Goal: Transaction & Acquisition: Purchase product/service

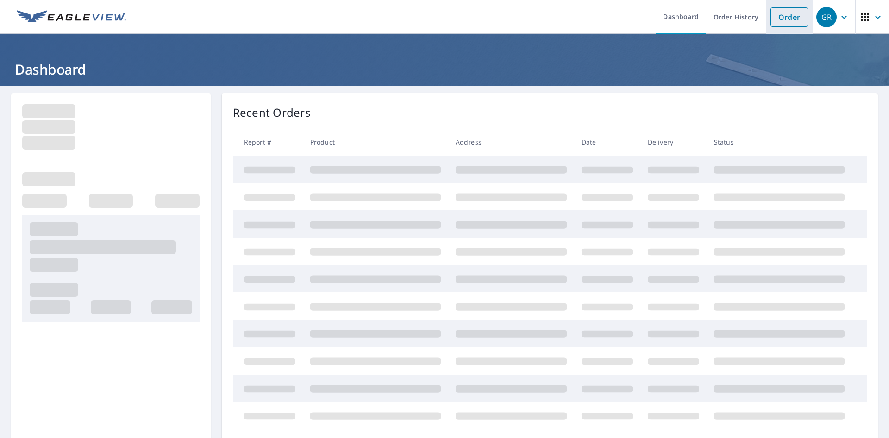
click at [790, 20] on link "Order" at bounding box center [789, 16] width 38 height 19
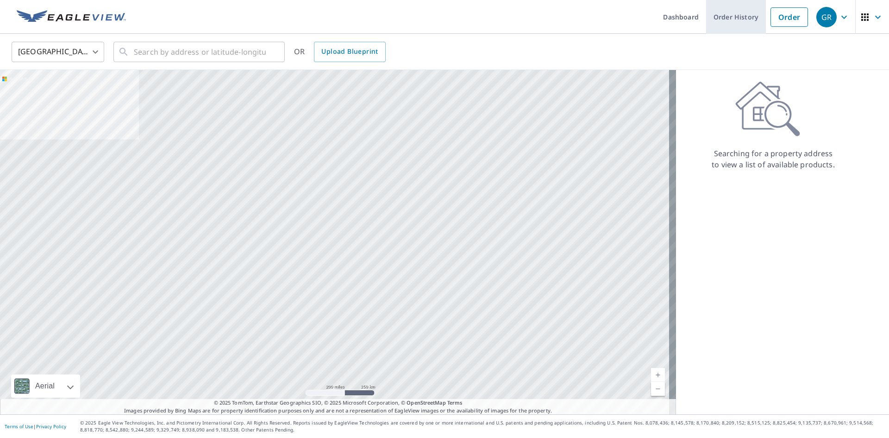
click at [739, 13] on link "Order History" at bounding box center [736, 17] width 60 height 34
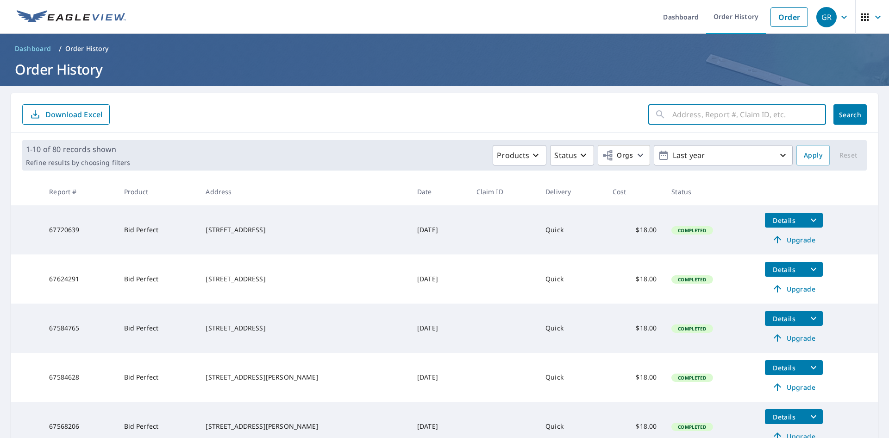
click at [743, 109] on input "text" at bounding box center [749, 114] width 154 height 26
type input "26 s [PERSON_NAME]"
click button "Search" at bounding box center [849, 114] width 33 height 20
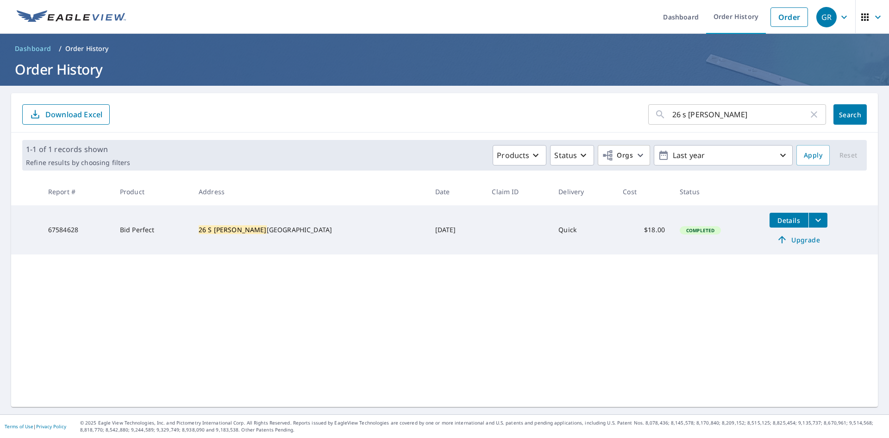
click at [813, 222] on icon "filesDropdownBtn-67584628" at bounding box center [818, 219] width 11 height 11
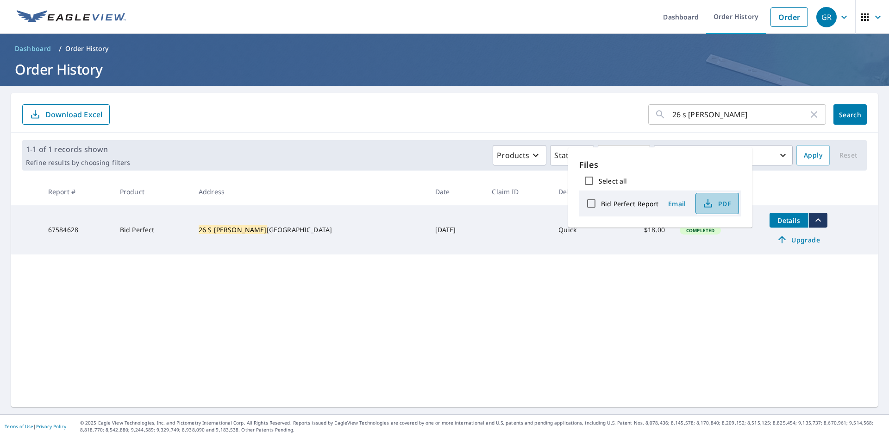
click at [717, 204] on span "PDF" at bounding box center [716, 203] width 30 height 11
drag, startPoint x: 717, startPoint y: 119, endPoint x: 616, endPoint y: 101, distance: 103.0
click at [612, 101] on div "26 s [PERSON_NAME] ​ Search Download Excel" at bounding box center [444, 112] width 867 height 39
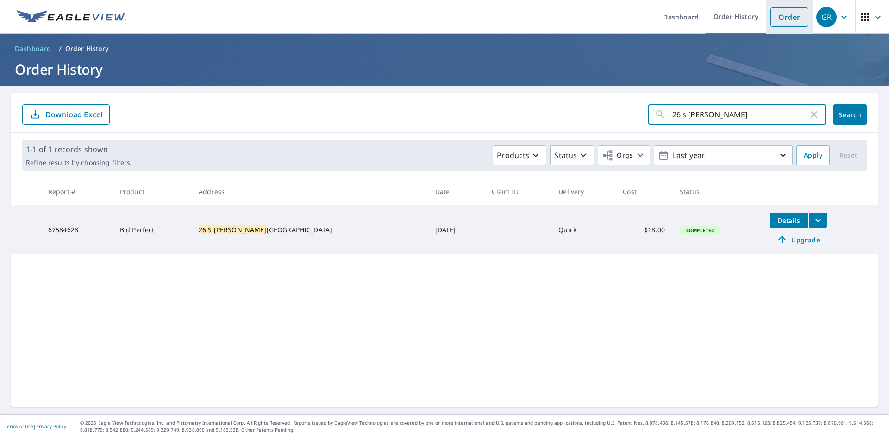
drag, startPoint x: 786, startPoint y: 19, endPoint x: 768, endPoint y: 16, distance: 18.7
click at [786, 18] on link "Order" at bounding box center [789, 16] width 38 height 19
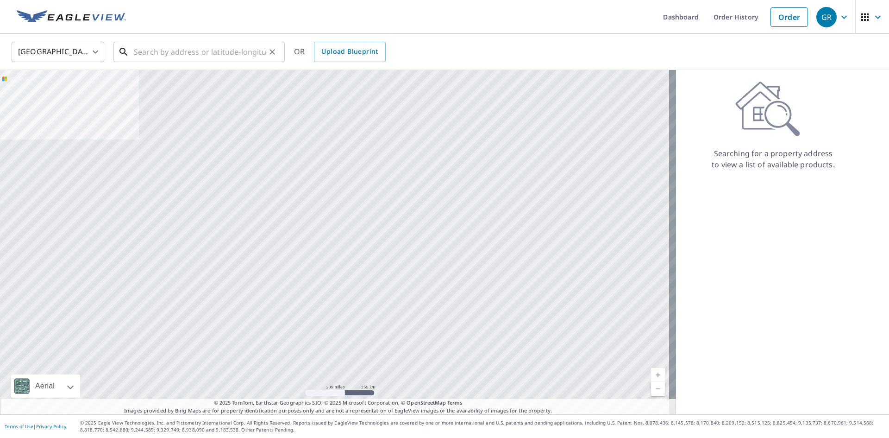
click at [195, 49] on input "text" at bounding box center [200, 52] width 132 height 26
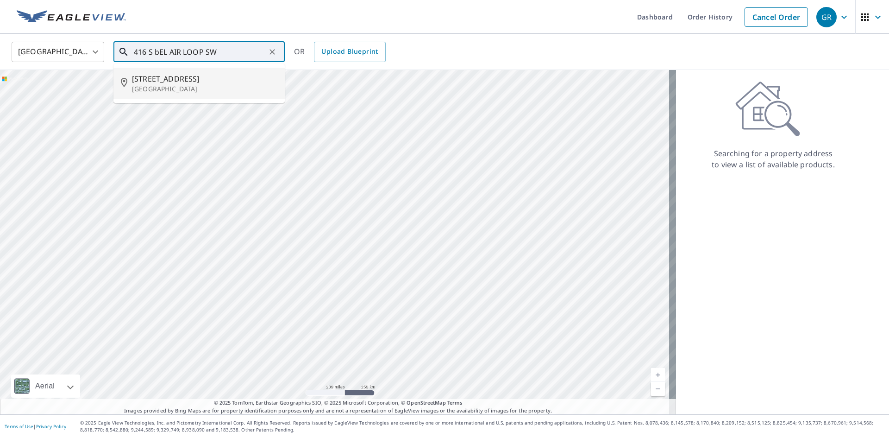
click at [198, 79] on span "[STREET_ADDRESS]" at bounding box center [204, 78] width 145 height 11
type input "[STREET_ADDRESS]"
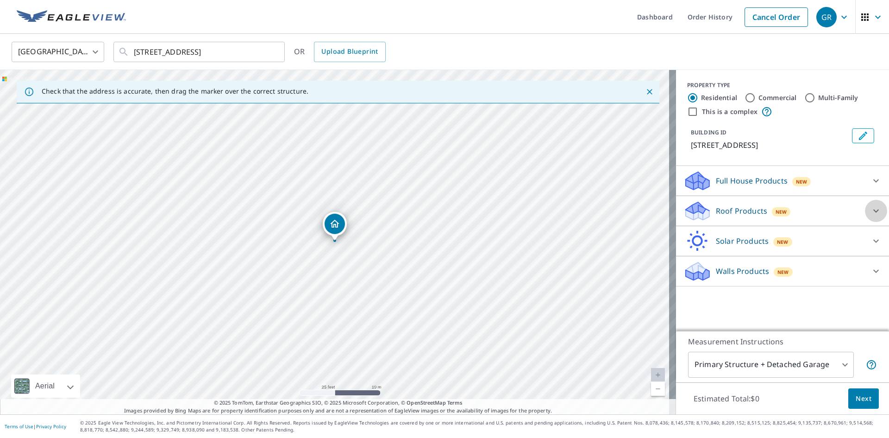
click at [870, 216] on icon at bounding box center [875, 210] width 11 height 11
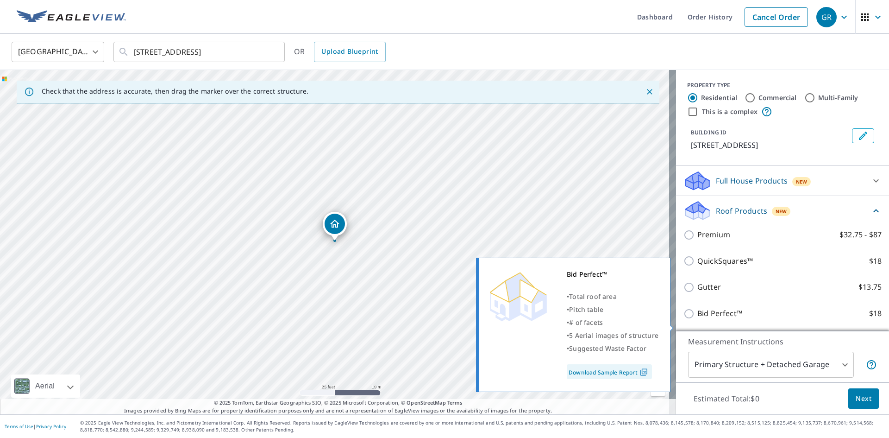
click at [705, 319] on p "Bid Perfect™" at bounding box center [719, 313] width 45 height 12
click at [697, 319] on input "Bid Perfect™ $18" at bounding box center [690, 313] width 14 height 11
checkbox input "true"
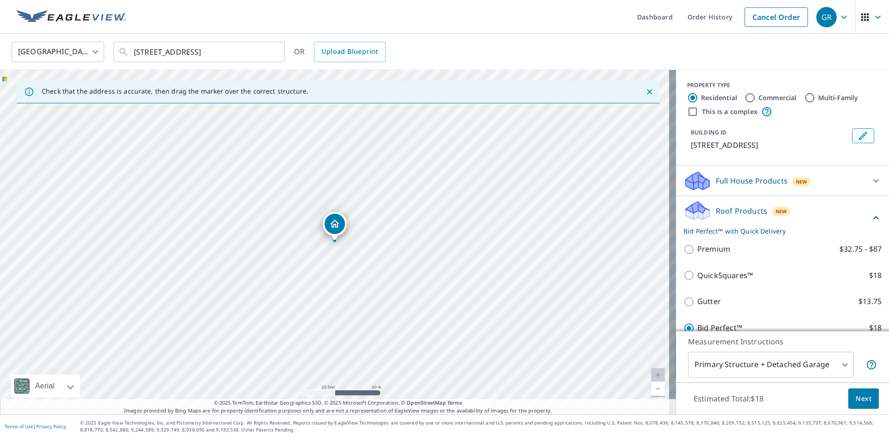
scroll to position [106, 0]
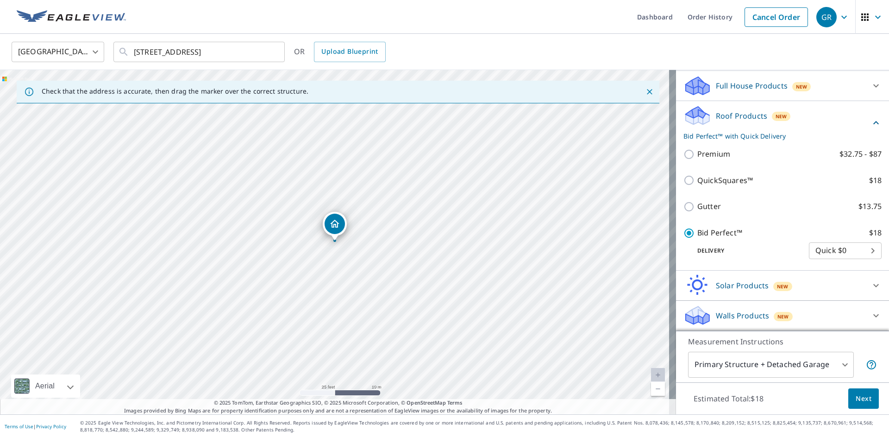
click at [856, 398] on span "Next" at bounding box center [864, 399] width 16 height 12
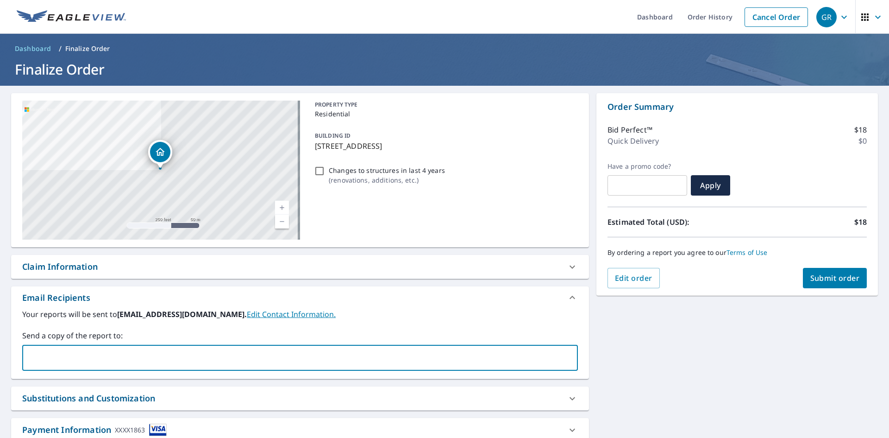
click at [143, 362] on input "text" at bounding box center [292, 358] width 533 height 18
type input "[EMAIL_ADDRESS][DOMAIN_NAME]"
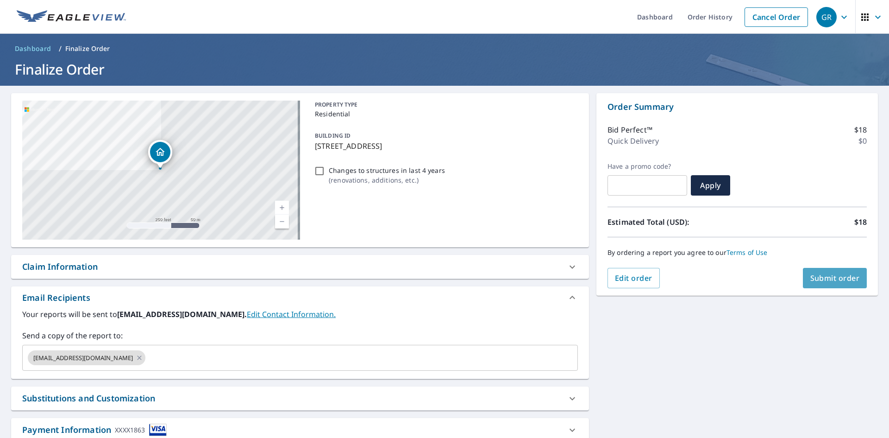
click at [841, 272] on button "Submit order" at bounding box center [835, 278] width 64 height 20
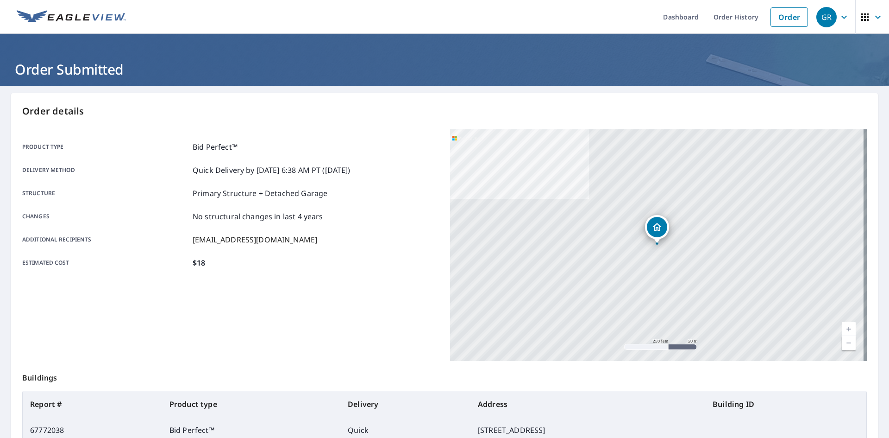
scroll to position [107, 0]
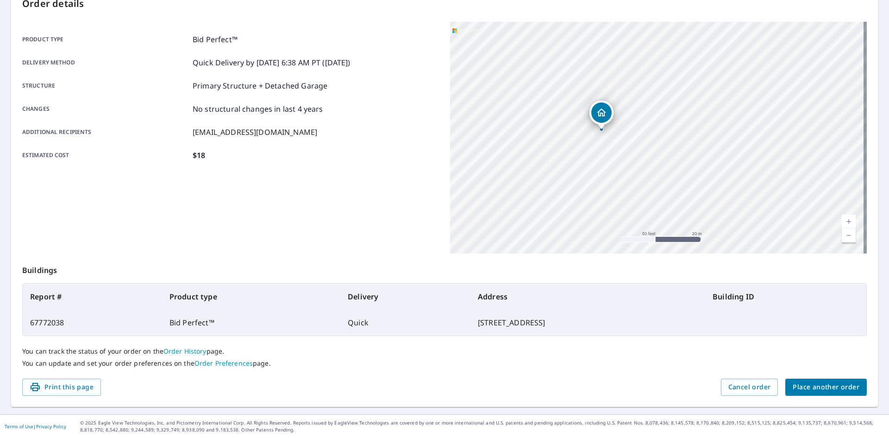
drag, startPoint x: 822, startPoint y: 143, endPoint x: 590, endPoint y: 252, distance: 256.0
click at [590, 252] on div "[STREET_ADDRESS]" at bounding box center [658, 138] width 417 height 232
click at [76, 383] on span "Print this page" at bounding box center [62, 387] width 64 height 12
drag, startPoint x: 695, startPoint y: 90, endPoint x: 628, endPoint y: 83, distance: 66.6
click at [628, 83] on div "[STREET_ADDRESS]" at bounding box center [658, 138] width 417 height 232
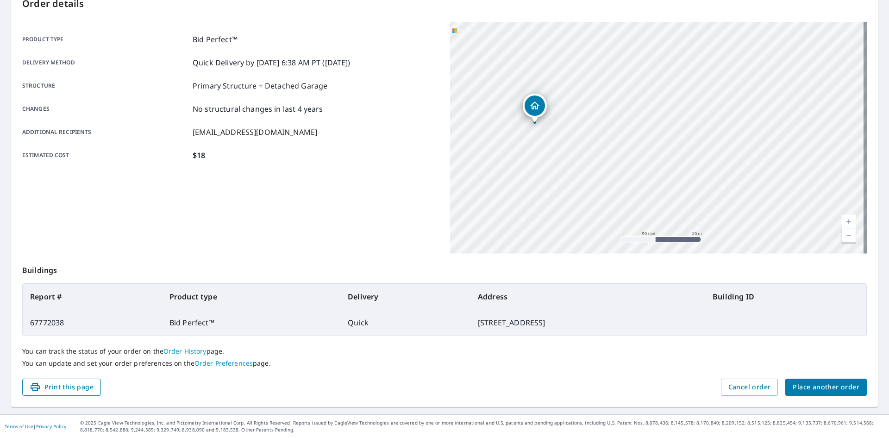
click at [91, 389] on span "Print this page" at bounding box center [62, 387] width 64 height 12
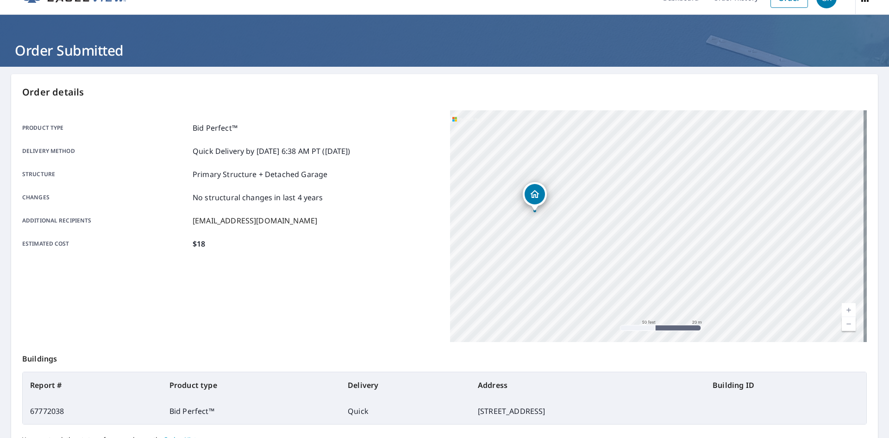
scroll to position [0, 0]
